Goal: Information Seeking & Learning: Check status

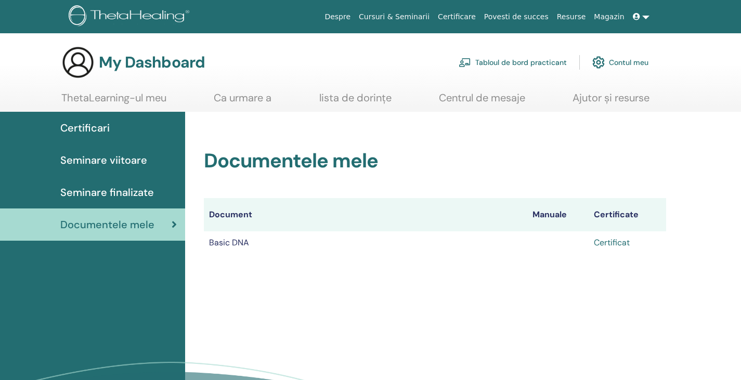
click at [616, 246] on link "Certificat" at bounding box center [612, 242] width 36 height 11
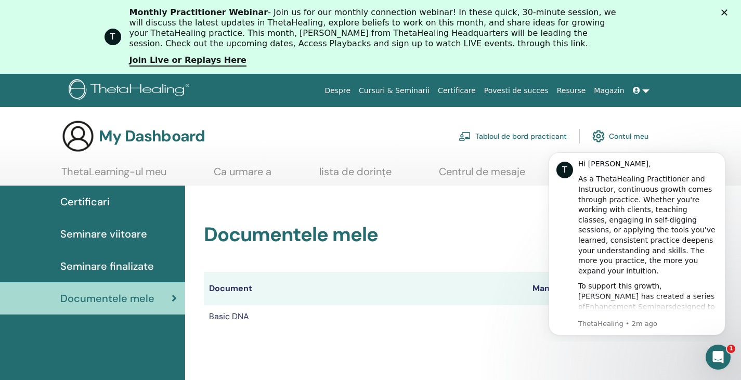
click at [102, 234] on span "Seminare viitoare" at bounding box center [103, 234] width 87 height 16
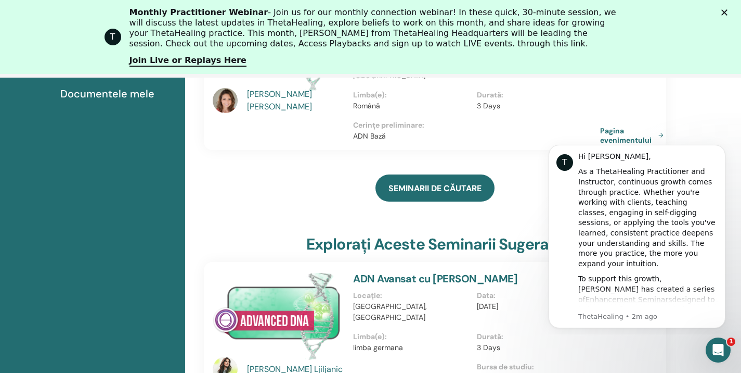
scroll to position [304, 0]
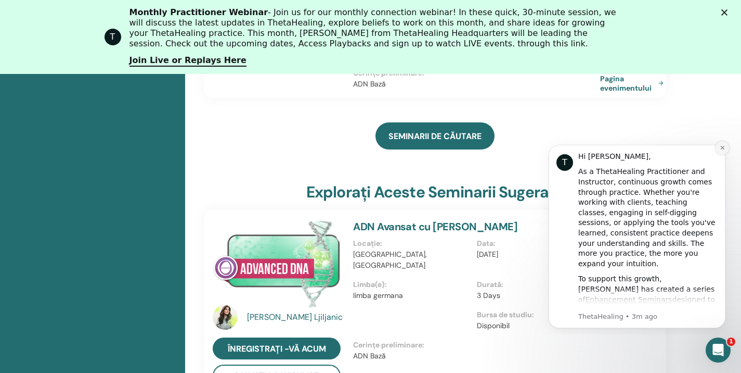
click at [725, 145] on icon "Dismiss notification" at bounding box center [723, 148] width 6 height 6
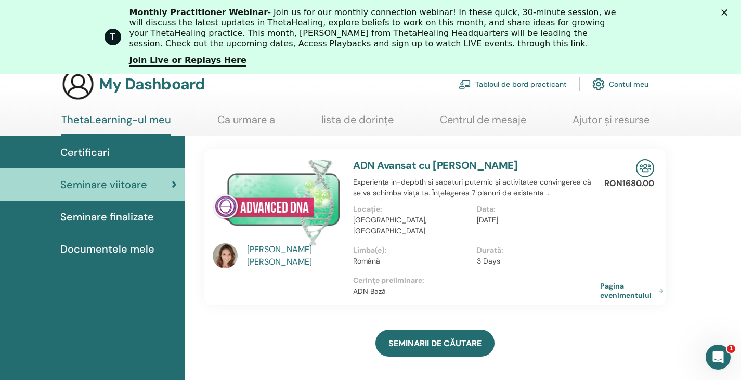
scroll to position [0, 0]
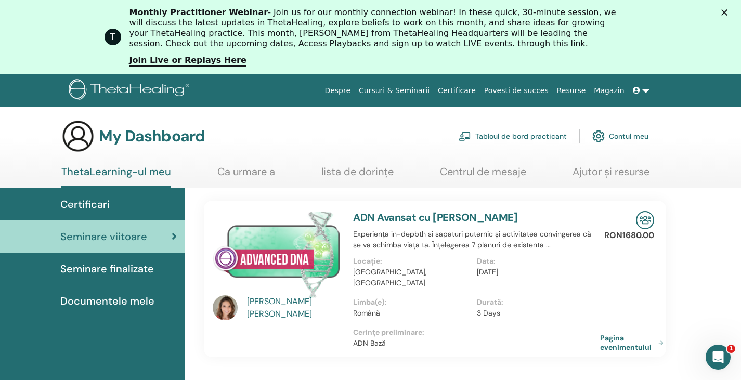
click at [96, 268] on span "Seminare finalizate" at bounding box center [107, 269] width 94 height 16
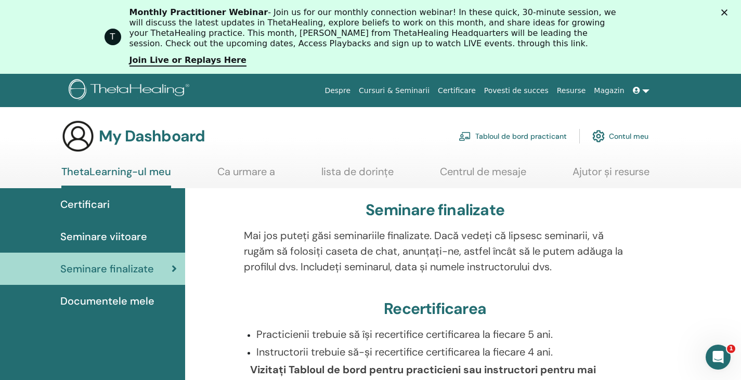
click at [93, 236] on span "Seminare viitoare" at bounding box center [103, 237] width 87 height 16
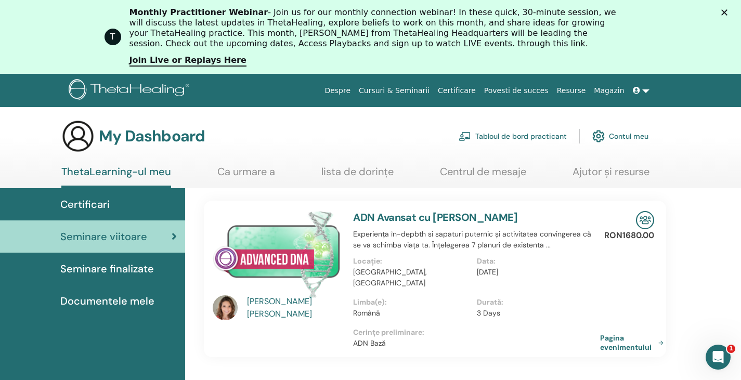
click at [728, 9] on icon "Close" at bounding box center [725, 12] width 6 height 6
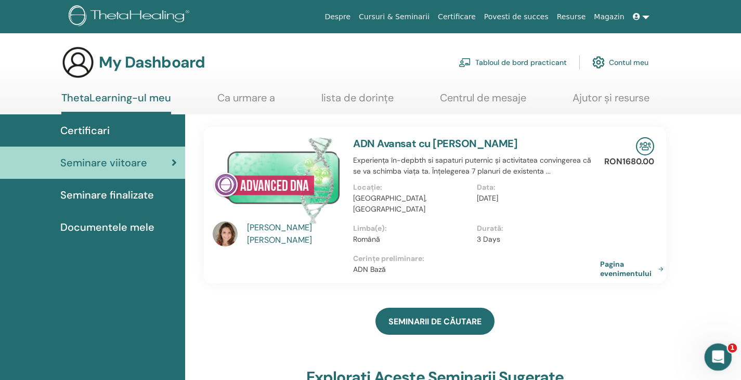
click at [722, 353] on icon "Open Intercom Messenger" at bounding box center [717, 356] width 17 height 17
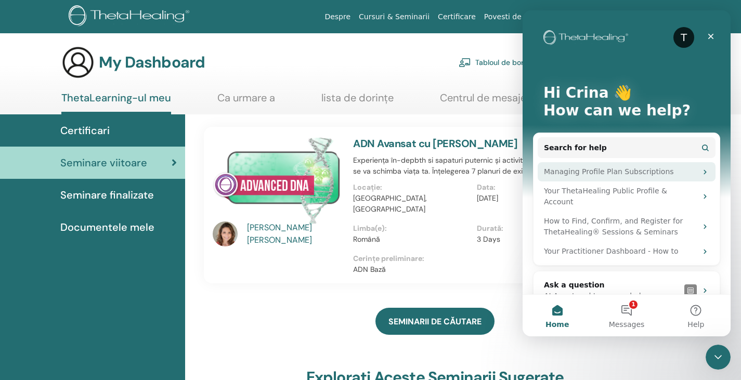
scroll to position [10, 0]
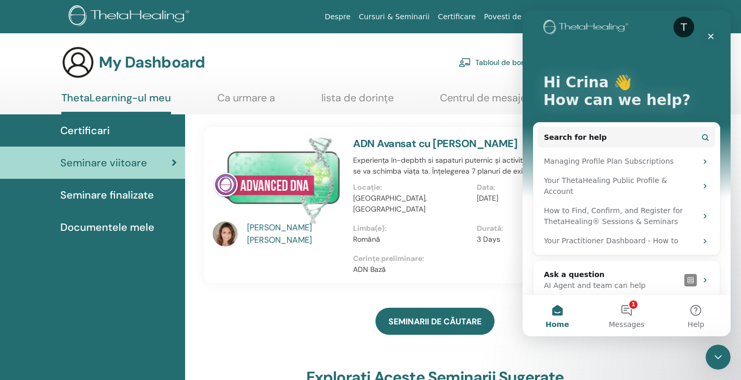
click at [238, 332] on div "SEMINARII DE CĂUTARE" at bounding box center [435, 322] width 463 height 52
click at [429, 15] on link "Cursuri & Seminarii" at bounding box center [394, 16] width 79 height 19
click at [712, 38] on icon "Close" at bounding box center [711, 36] width 8 height 8
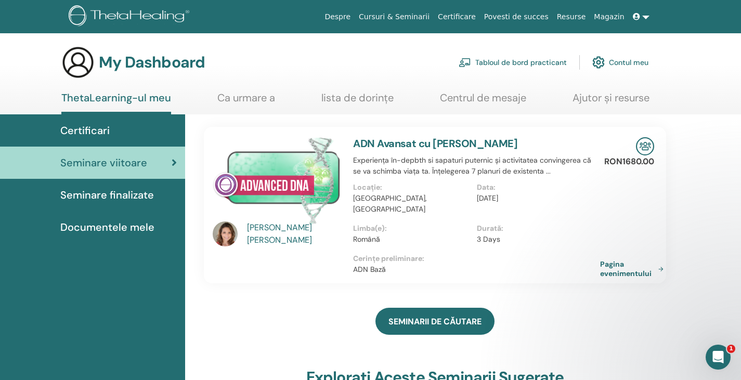
scroll to position [0, 0]
click at [643, 16] on link at bounding box center [641, 16] width 25 height 19
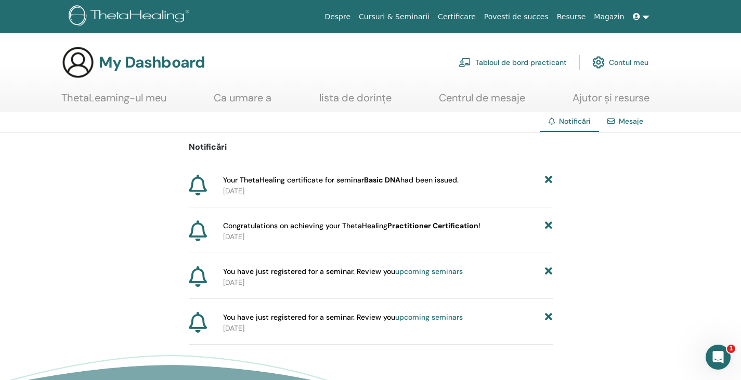
click at [646, 15] on link at bounding box center [641, 16] width 25 height 19
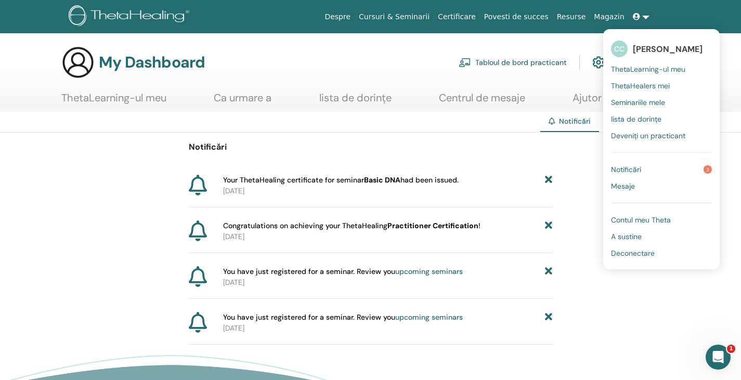
click at [644, 104] on span "Seminariile mele" at bounding box center [638, 102] width 54 height 9
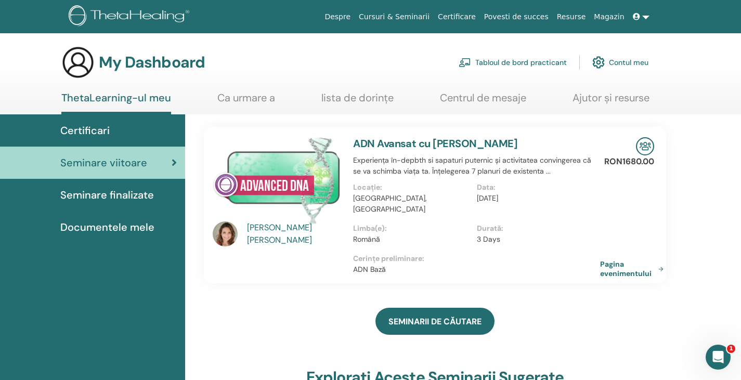
click at [127, 198] on span "Seminare finalizate" at bounding box center [107, 195] width 94 height 16
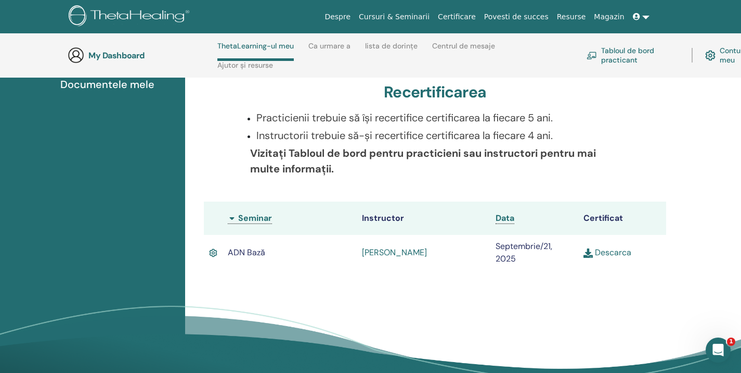
scroll to position [200, 0]
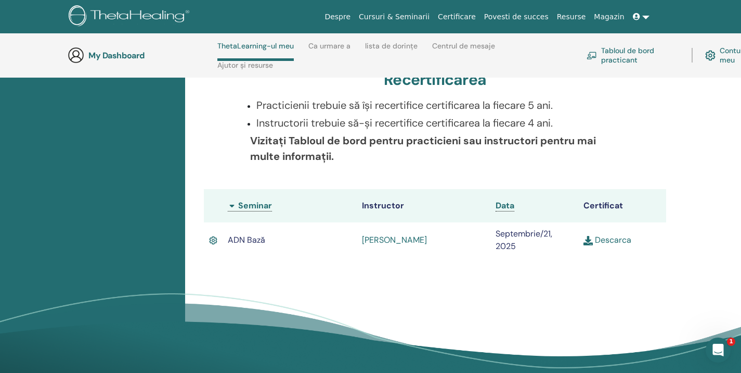
click at [591, 241] on img at bounding box center [588, 240] width 9 height 9
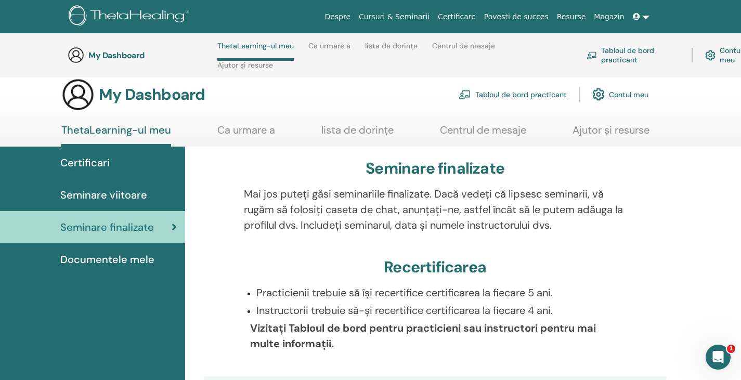
scroll to position [0, 0]
